Goal: Transaction & Acquisition: Obtain resource

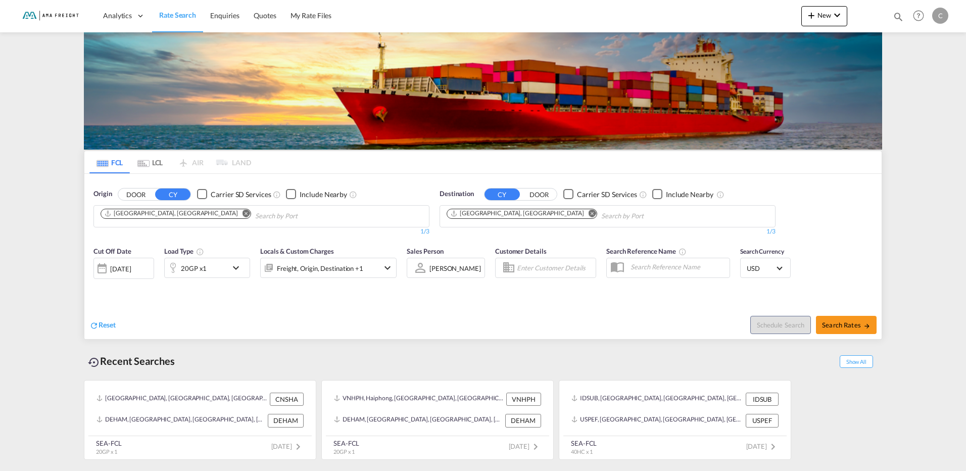
click at [242, 216] on md-icon "Remove" at bounding box center [246, 213] width 8 height 8
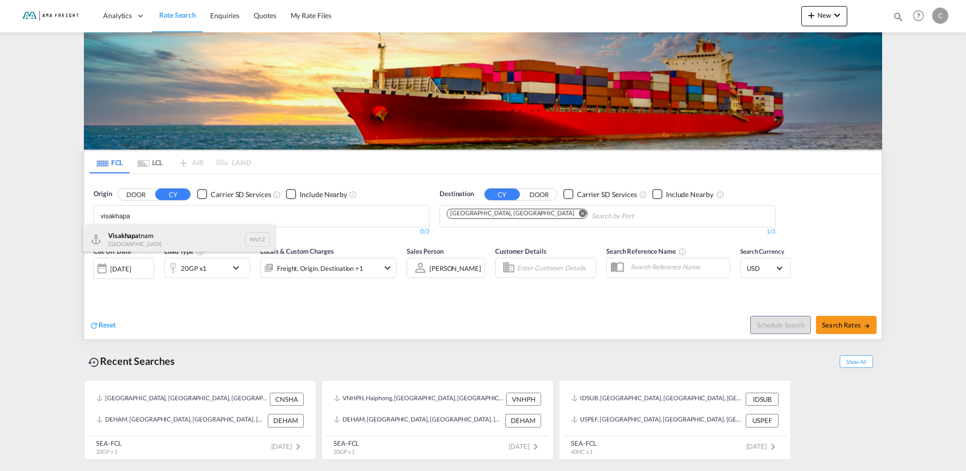
type input "visakhapa"
drag, startPoint x: 110, startPoint y: 243, endPoint x: 122, endPoint y: 251, distance: 14.3
click at [111, 243] on div "Visakhapa tnam India INVTZ" at bounding box center [179, 239] width 192 height 30
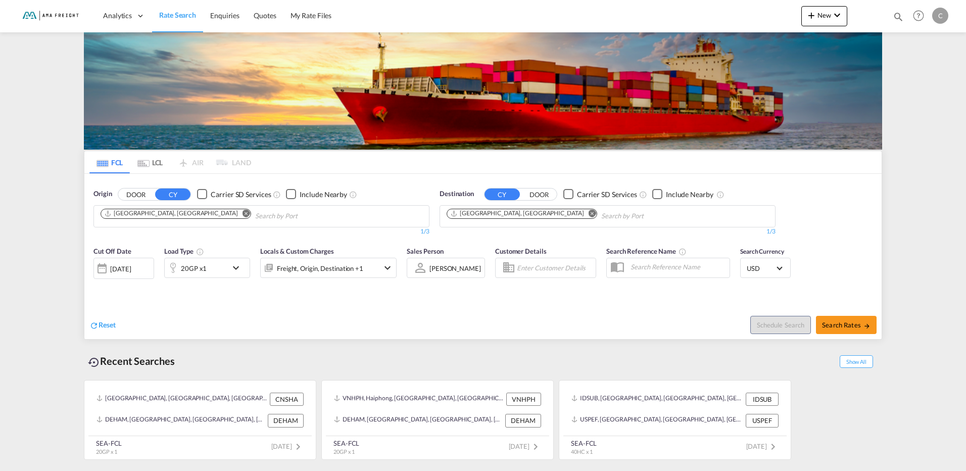
click at [588, 213] on md-icon "Remove" at bounding box center [592, 213] width 8 height 8
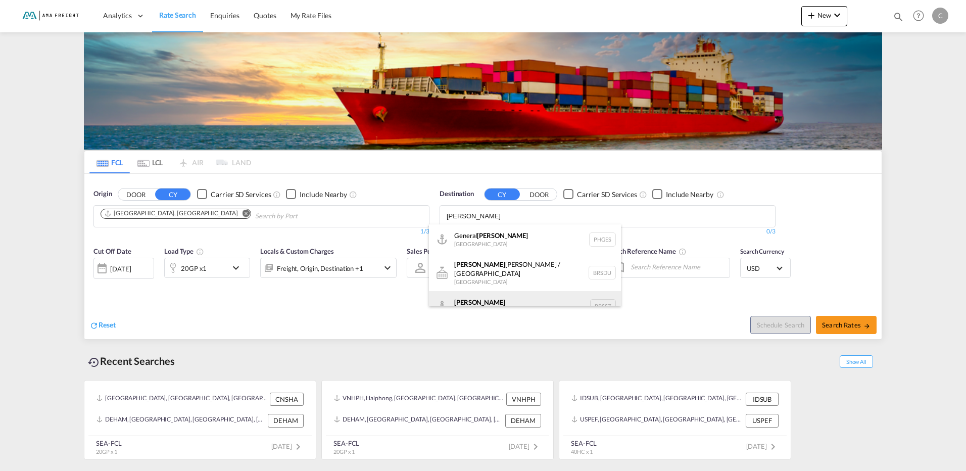
type input "[PERSON_NAME]"
click at [489, 293] on div "[PERSON_NAME] [GEOGRAPHIC_DATA] BRSSZ" at bounding box center [525, 306] width 192 height 30
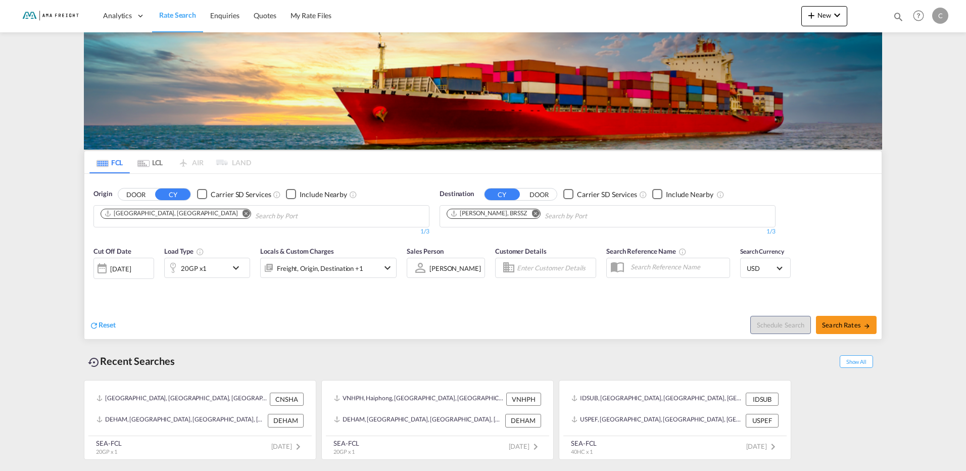
click at [237, 265] on md-icon "icon-chevron-down" at bounding box center [238, 268] width 17 height 12
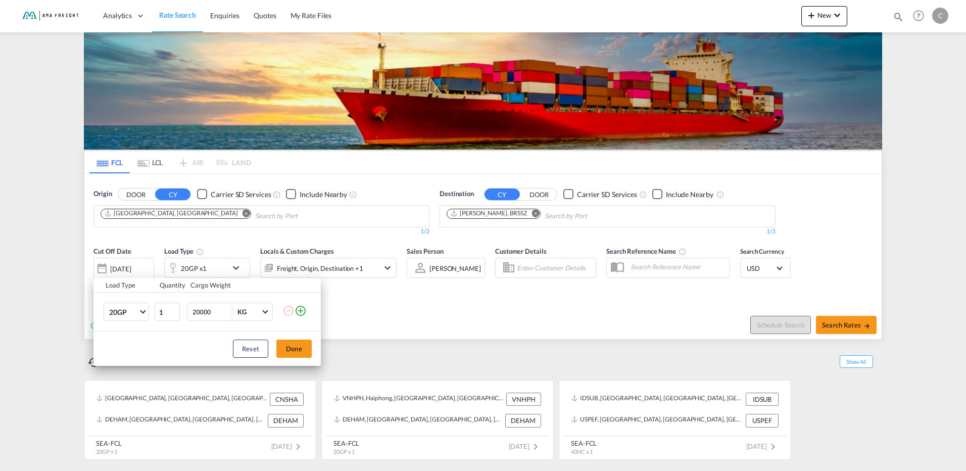
click at [303, 309] on md-icon "icon-plus-circle-outline" at bounding box center [300, 311] width 12 height 12
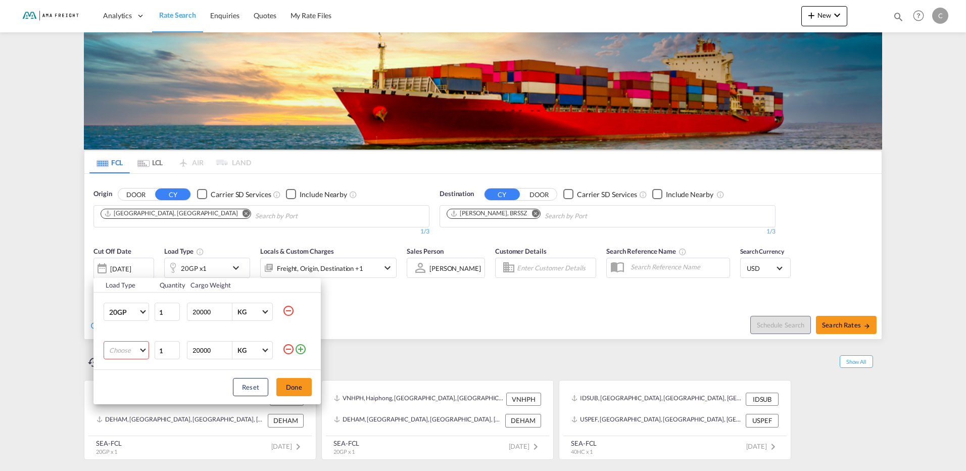
click at [126, 346] on md-select "Choose 20GP 40GP 40HC 45HC 20RE 40RE 40HR 20OT 40OT 20FR 40FR 40NR 20NR 45S 20T…" at bounding box center [126, 350] width 45 height 18
click at [129, 376] on md-option "40GP" at bounding box center [135, 373] width 69 height 24
click at [291, 381] on button "Done" at bounding box center [293, 387] width 35 height 18
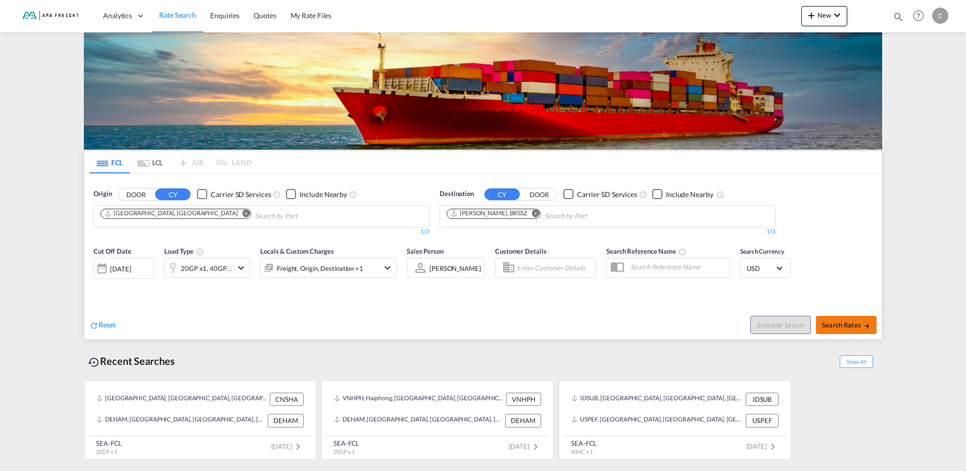
click at [836, 325] on span "Search Rates" at bounding box center [846, 325] width 48 height 8
type input "INVTZ to BRSSZ / [DATE]"
